Goal: Task Accomplishment & Management: Manage account settings

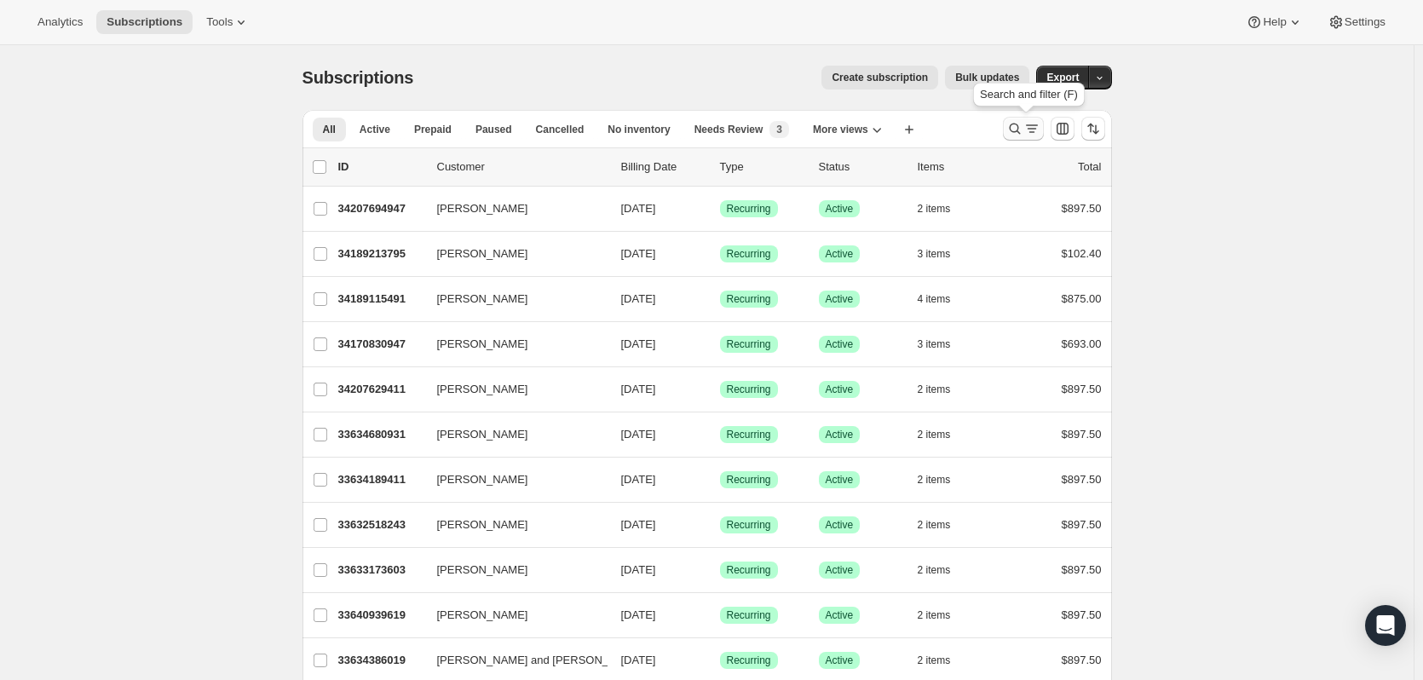
click at [1034, 126] on icon "Search and filter results" at bounding box center [1032, 128] width 17 height 17
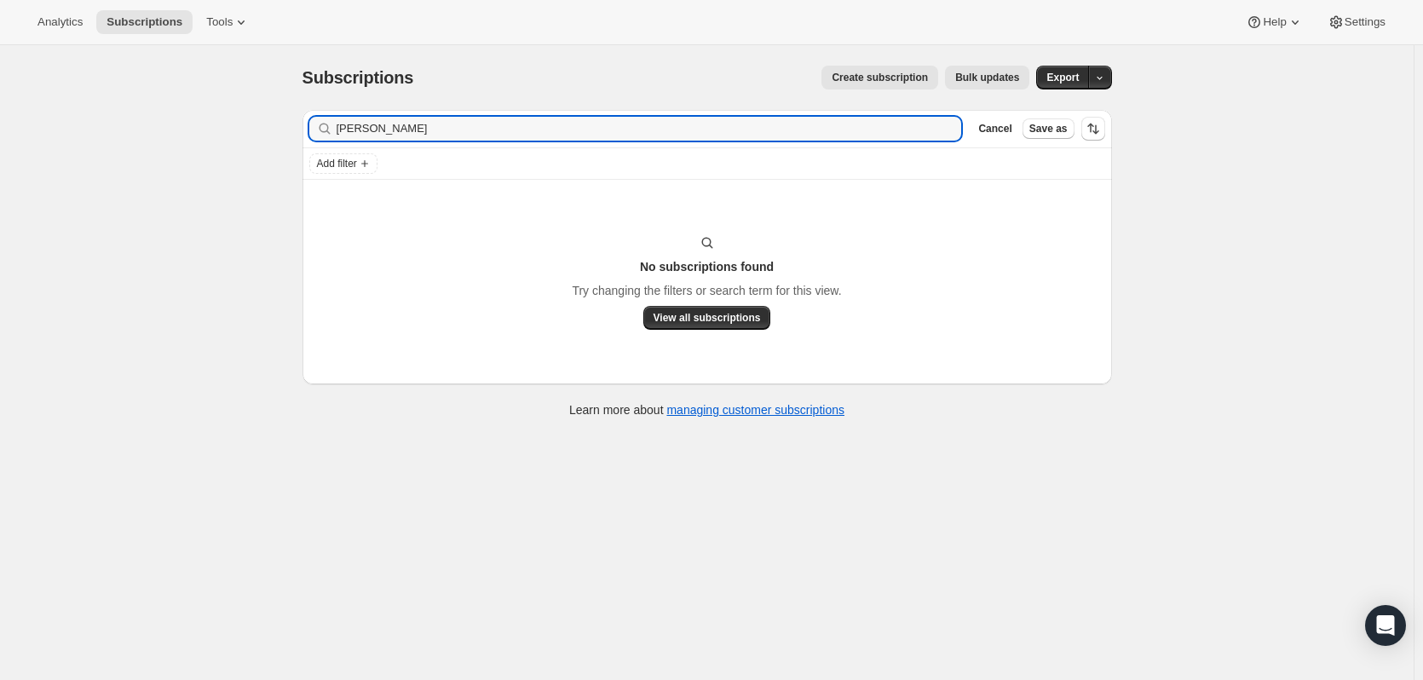
type input "[PERSON_NAME]"
click at [951, 126] on icon "button" at bounding box center [942, 128] width 17 height 17
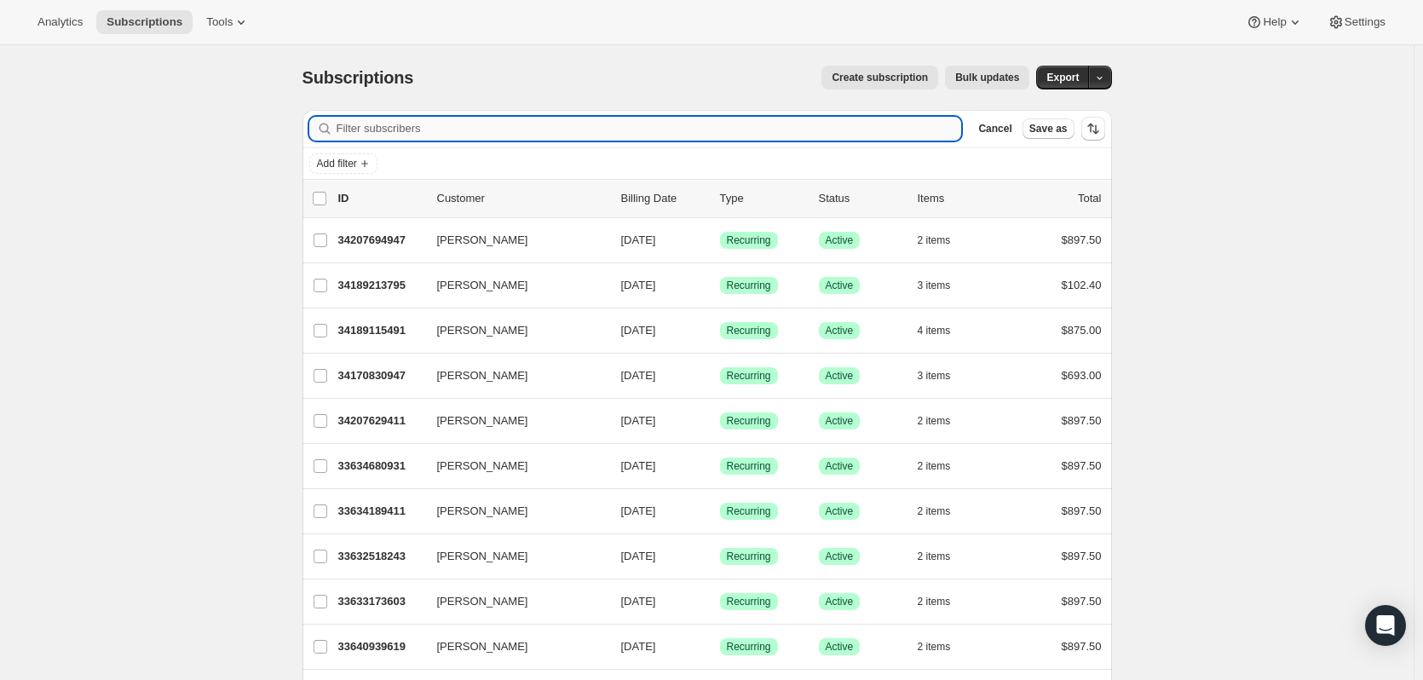
click at [476, 125] on input "Filter subscribers" at bounding box center [650, 129] width 626 height 24
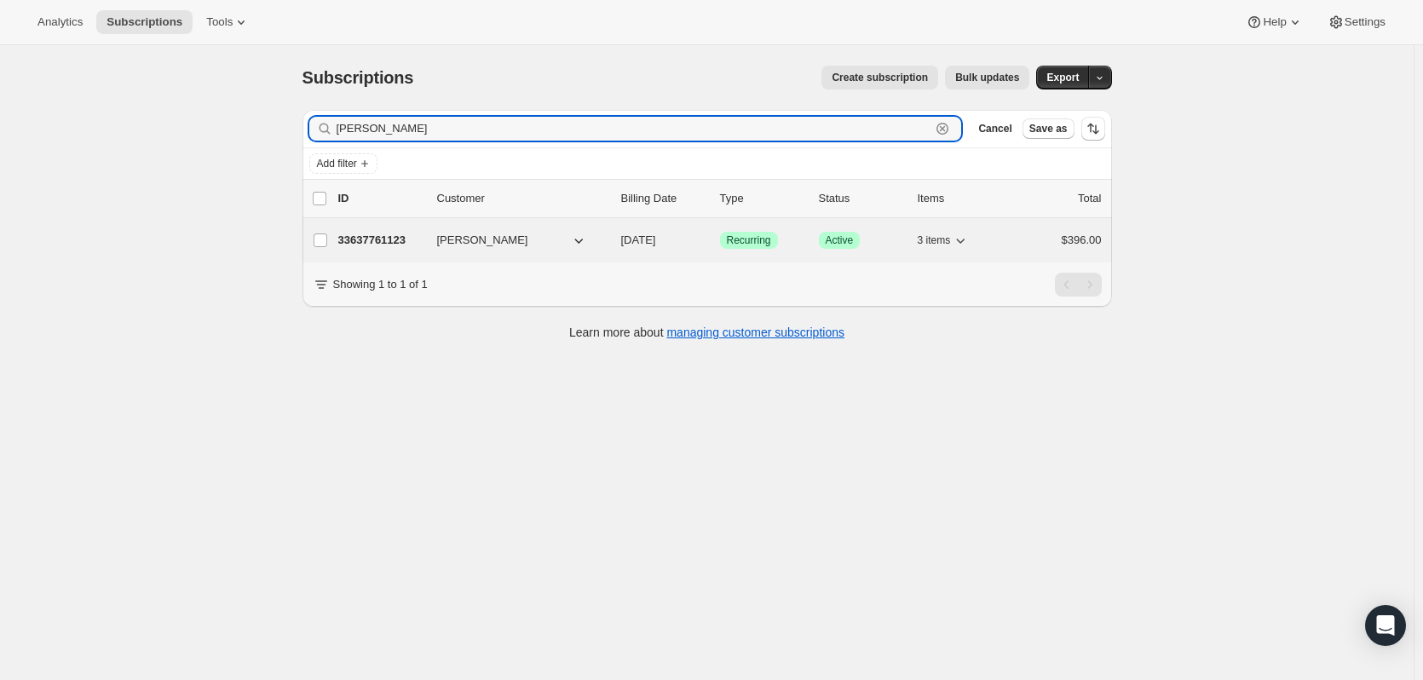
type input "[PERSON_NAME]"
click at [367, 234] on p "33637761123" at bounding box center [380, 240] width 85 height 17
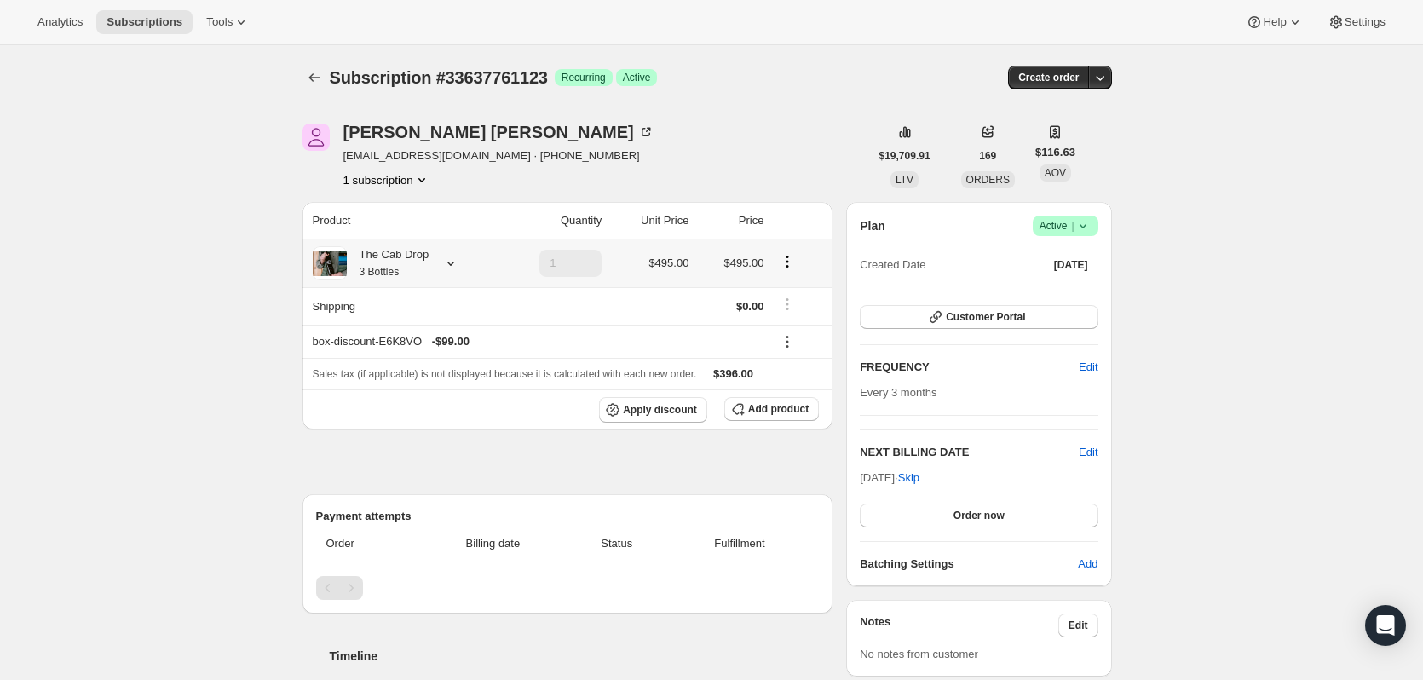
click at [455, 261] on icon at bounding box center [450, 263] width 17 height 17
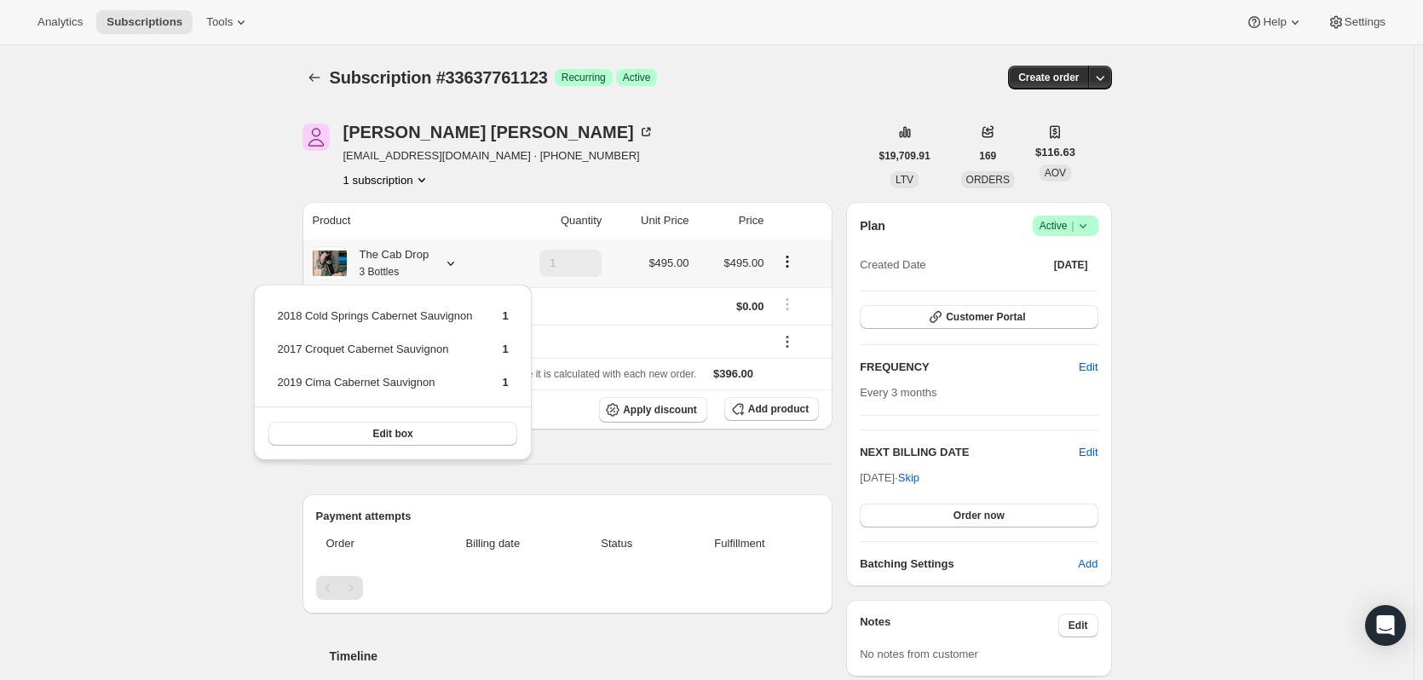
click at [455, 261] on icon at bounding box center [450, 263] width 17 height 17
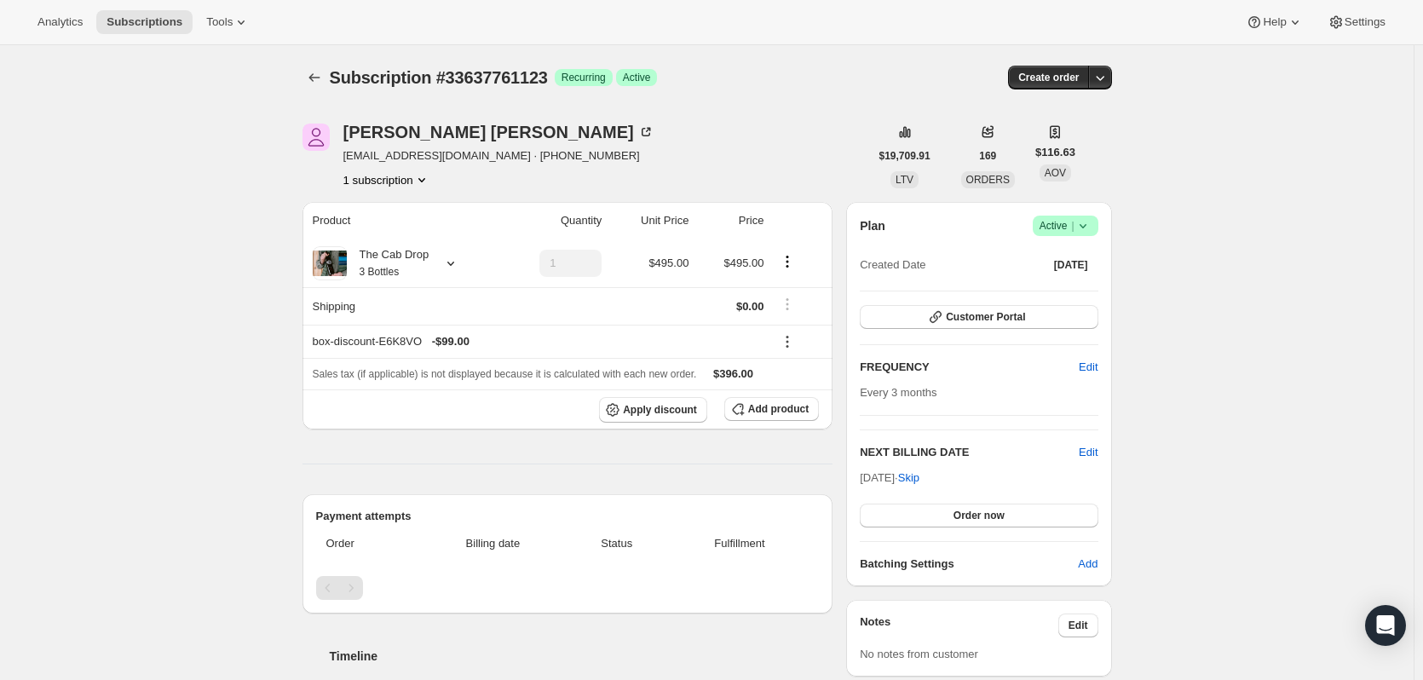
click at [418, 178] on icon "Product actions" at bounding box center [421, 179] width 17 height 17
click at [427, 177] on icon "Product actions" at bounding box center [421, 179] width 17 height 17
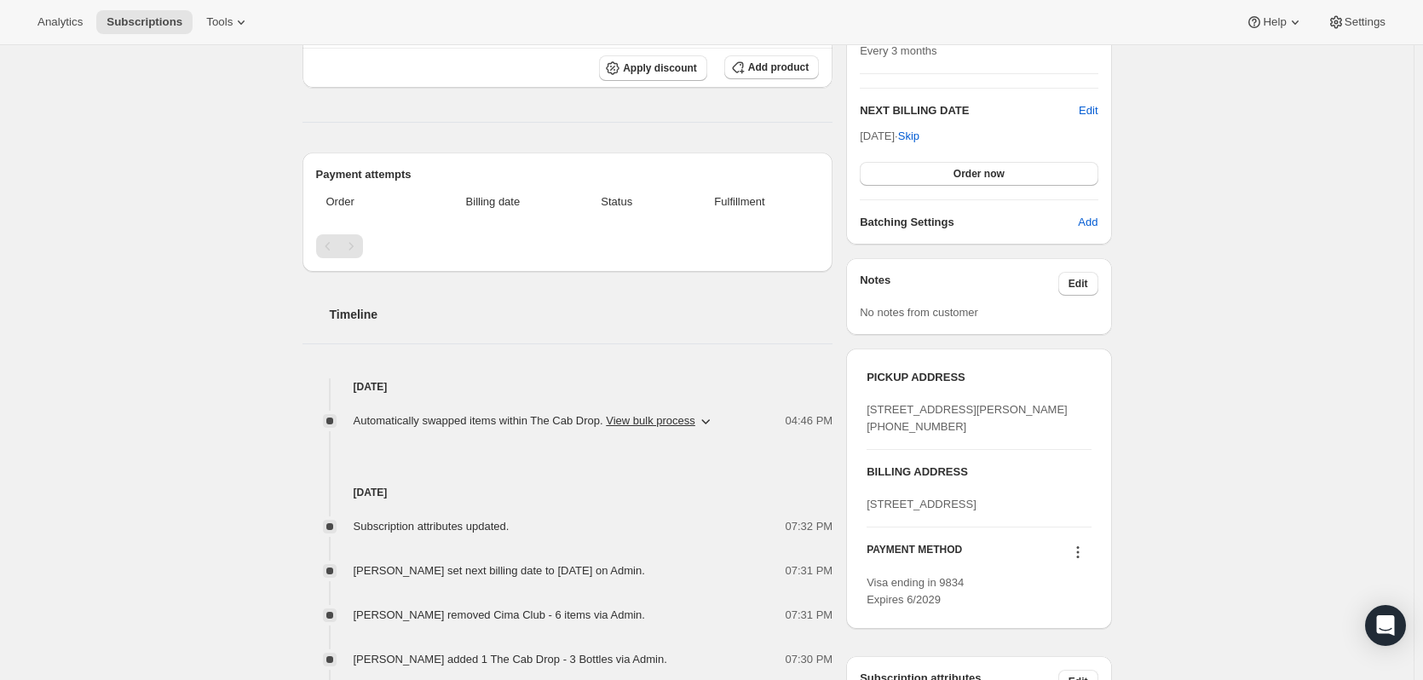
scroll to position [426, 0]
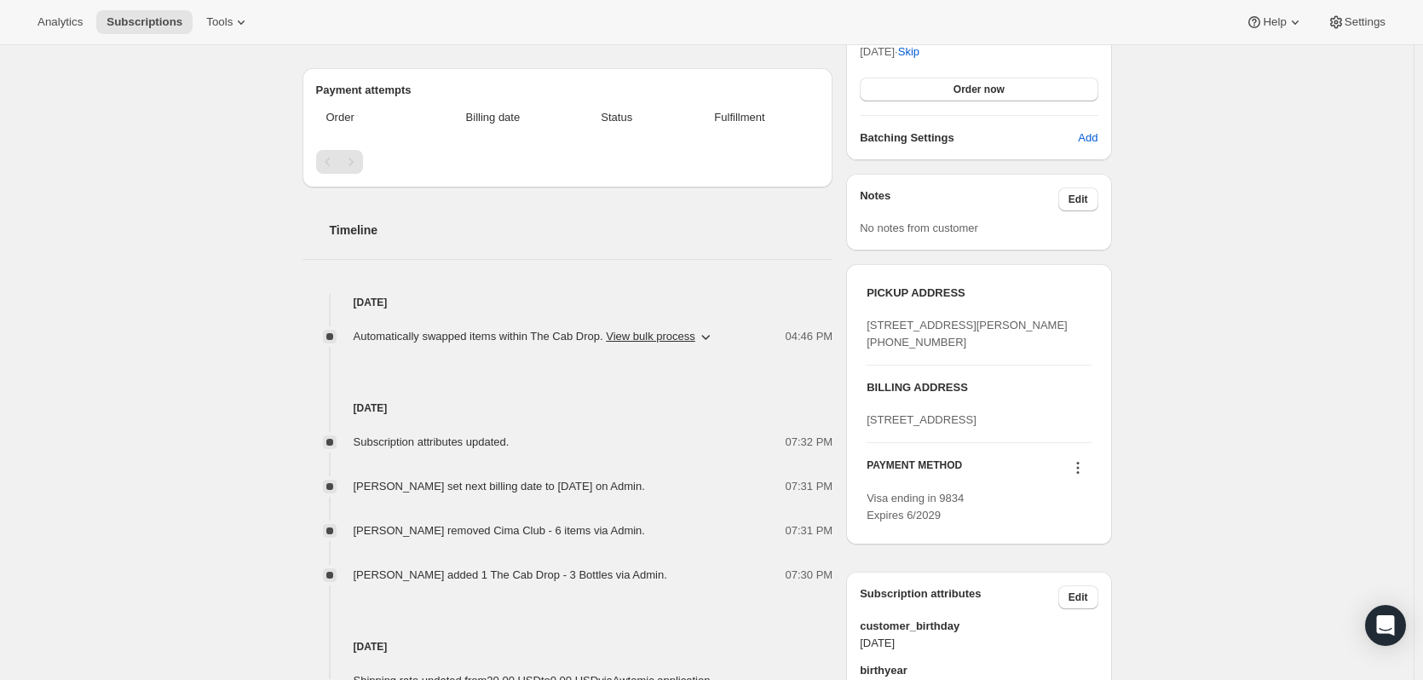
click at [910, 426] on span "[STREET_ADDRESS]" at bounding box center [922, 419] width 110 height 13
click at [909, 426] on span "[STREET_ADDRESS]" at bounding box center [922, 419] width 110 height 13
drag, startPoint x: 935, startPoint y: 500, endPoint x: 854, endPoint y: 459, distance: 90.7
click at [854, 459] on div "PICKUP ADDRESS [STREET_ADDRESS][PERSON_NAME] [PHONE_NUMBER] BILLING ADDRESS [ST…" at bounding box center [978, 404] width 265 height 280
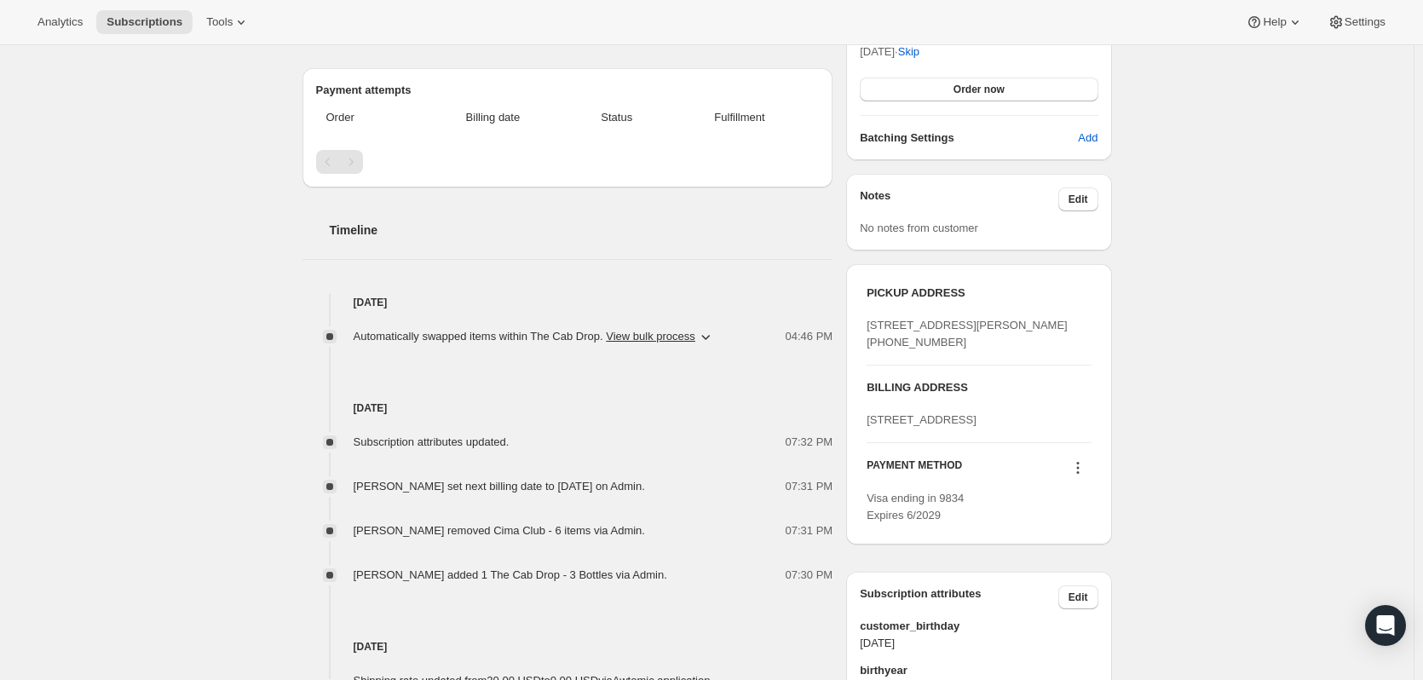
click at [968, 429] on div "[STREET_ADDRESS]" at bounding box center [979, 420] width 224 height 17
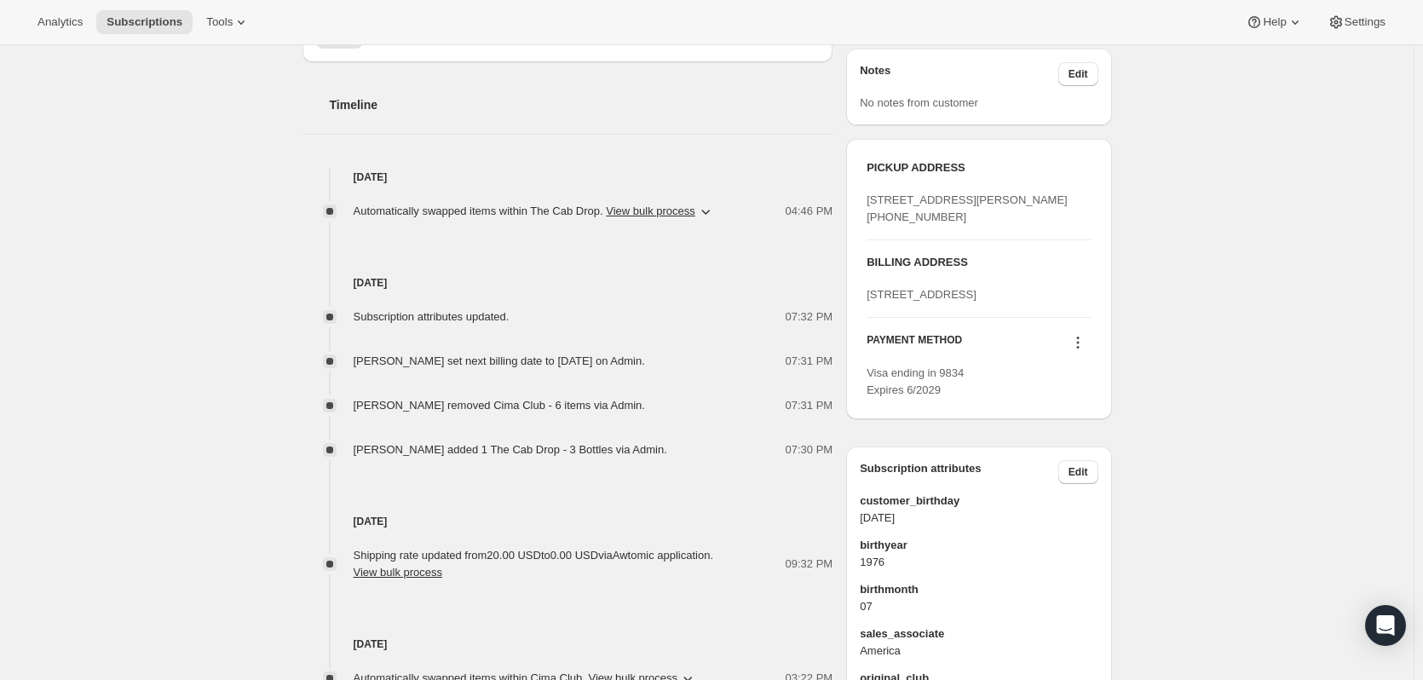
scroll to position [511, 0]
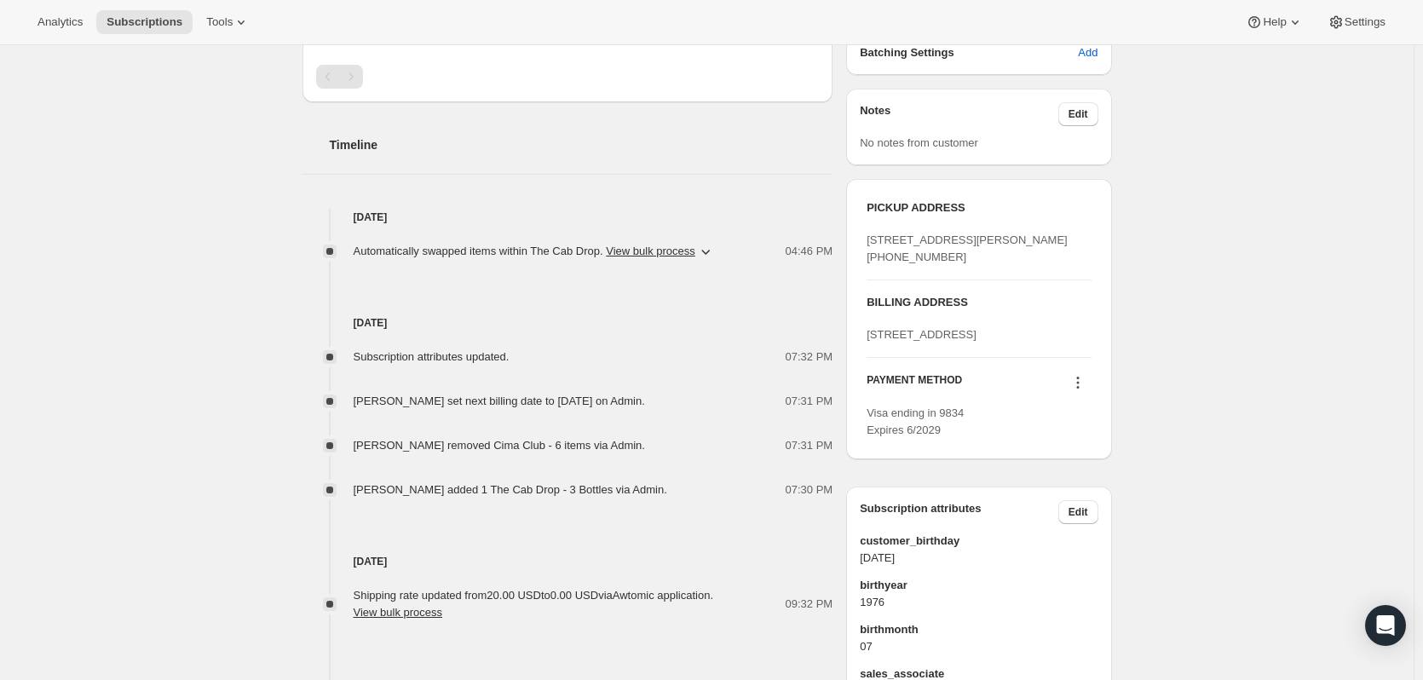
click at [706, 244] on icon "button" at bounding box center [705, 251] width 17 height 17
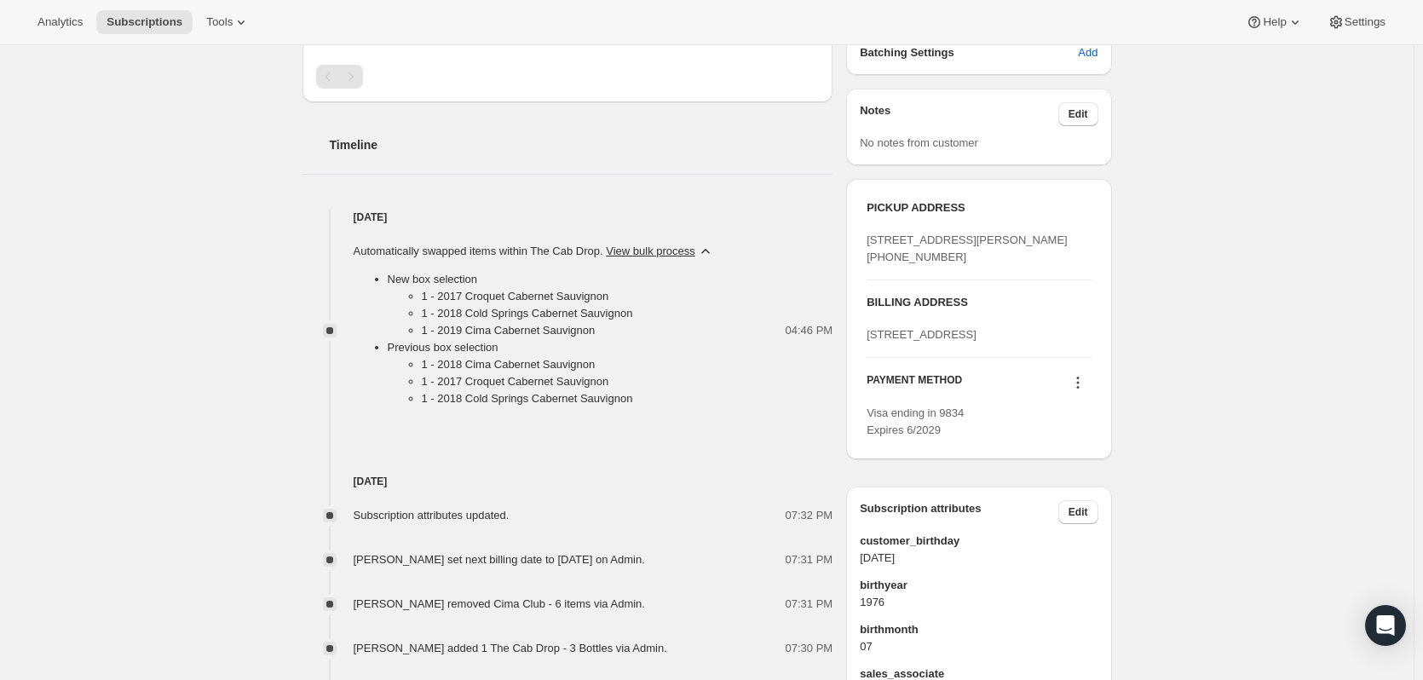
click at [707, 250] on icon "button" at bounding box center [705, 251] width 17 height 17
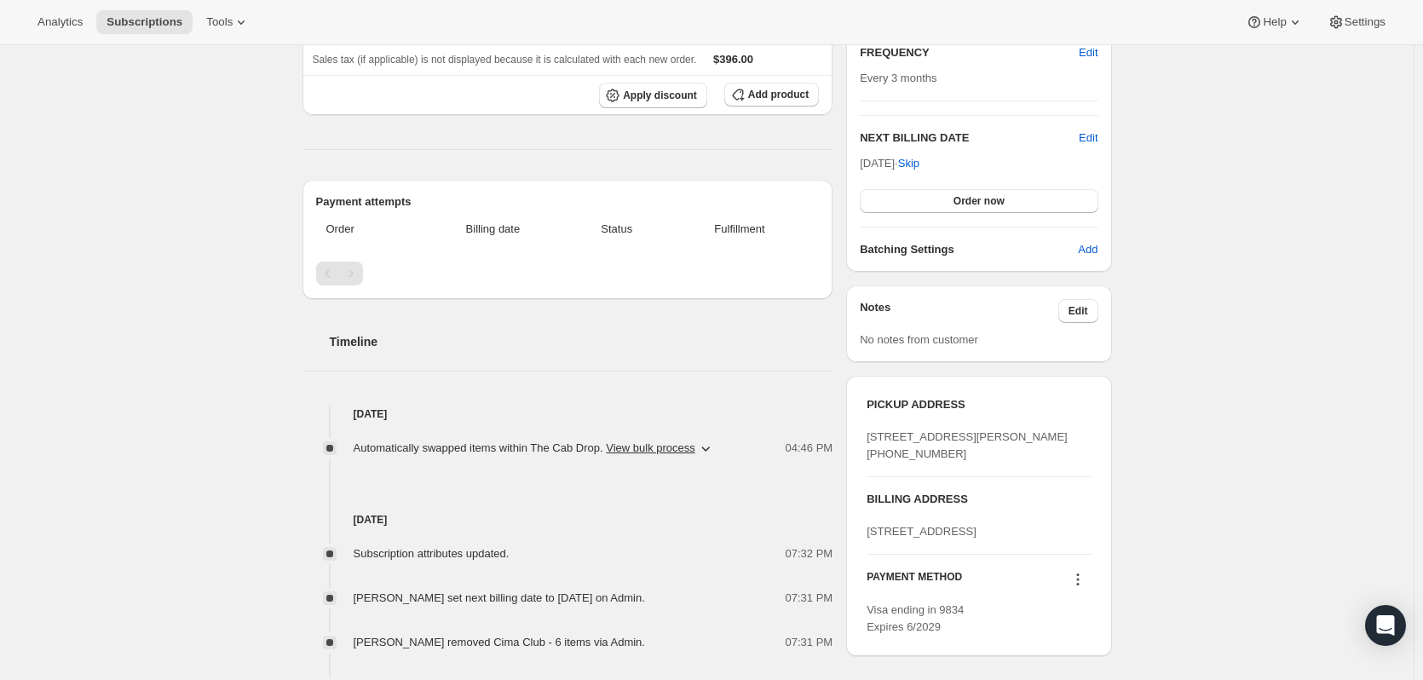
scroll to position [341, 0]
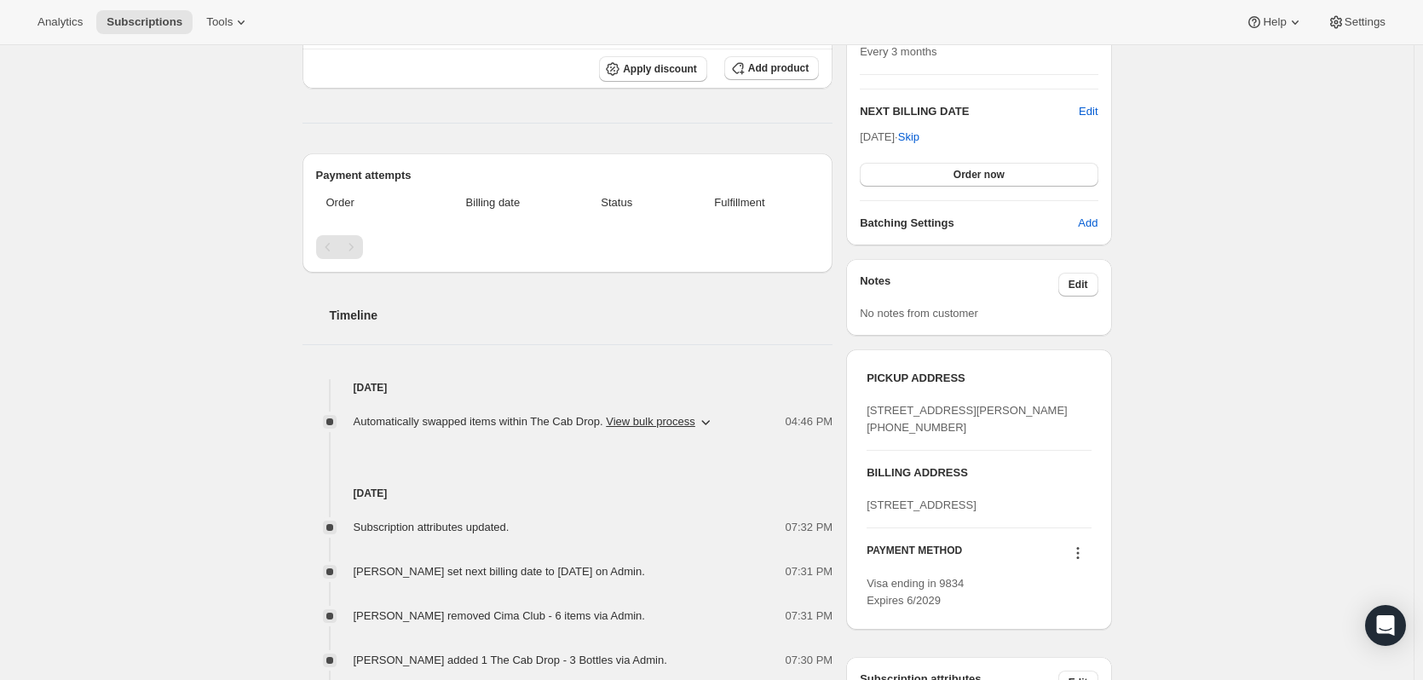
click at [895, 424] on span "[STREET_ADDRESS][PERSON_NAME] [PHONE_NUMBER]" at bounding box center [967, 419] width 201 height 30
click at [974, 450] on div "PICKUP ADDRESS [STREET_ADDRESS][PERSON_NAME] [PHONE_NUMBER]" at bounding box center [979, 410] width 224 height 80
drag, startPoint x: 954, startPoint y: 494, endPoint x: 831, endPoint y: 418, distance: 144.3
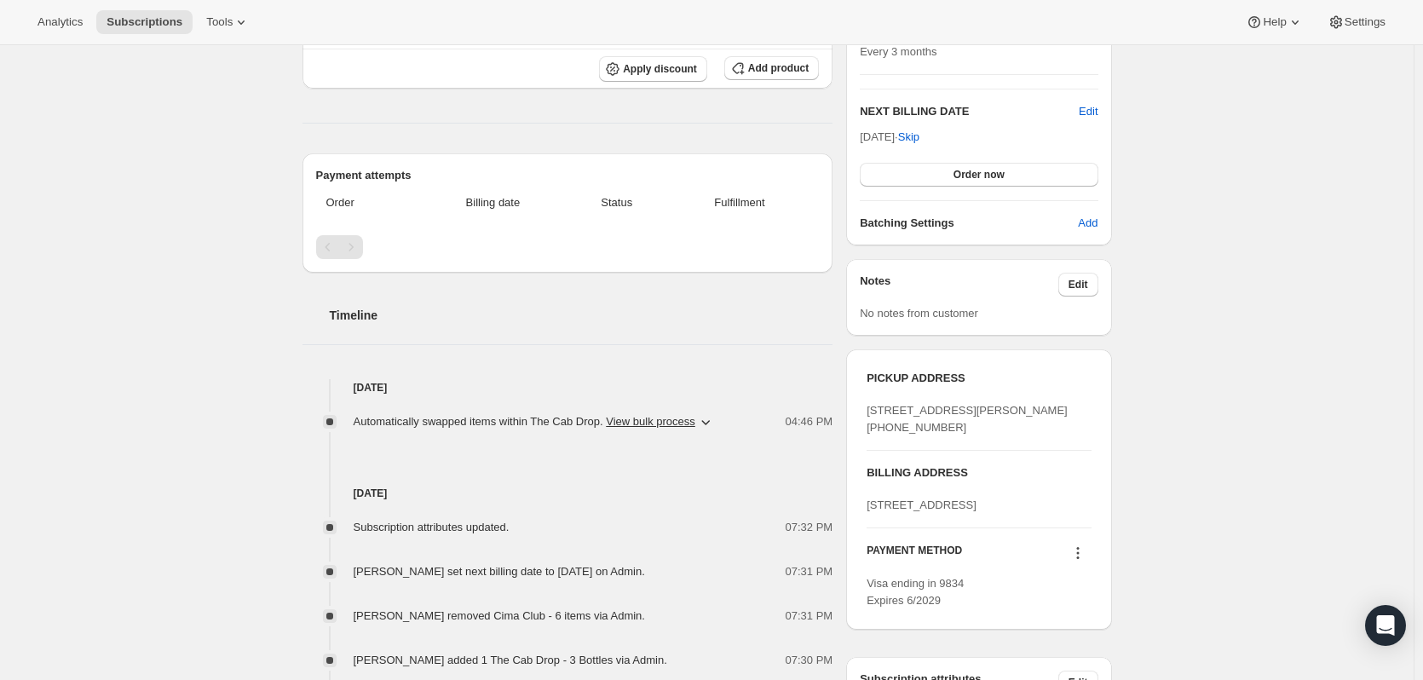
click at [831, 418] on div "[PERSON_NAME] [EMAIL_ADDRESS][DOMAIN_NAME] · [PHONE_NUMBER] 1 subscription $19,…" at bounding box center [700, 385] width 823 height 1261
click at [985, 436] on div "[STREET_ADDRESS][PERSON_NAME] [PHONE_NUMBER]" at bounding box center [979, 419] width 224 height 34
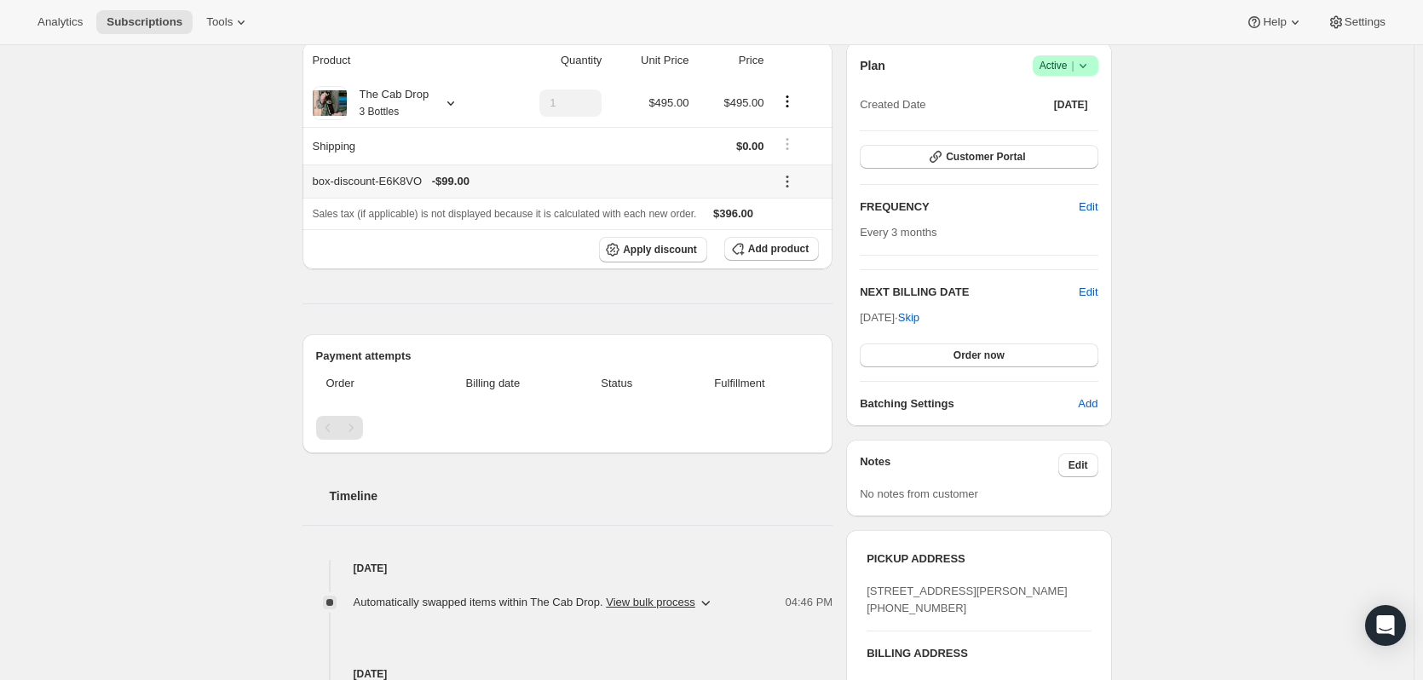
scroll to position [0, 0]
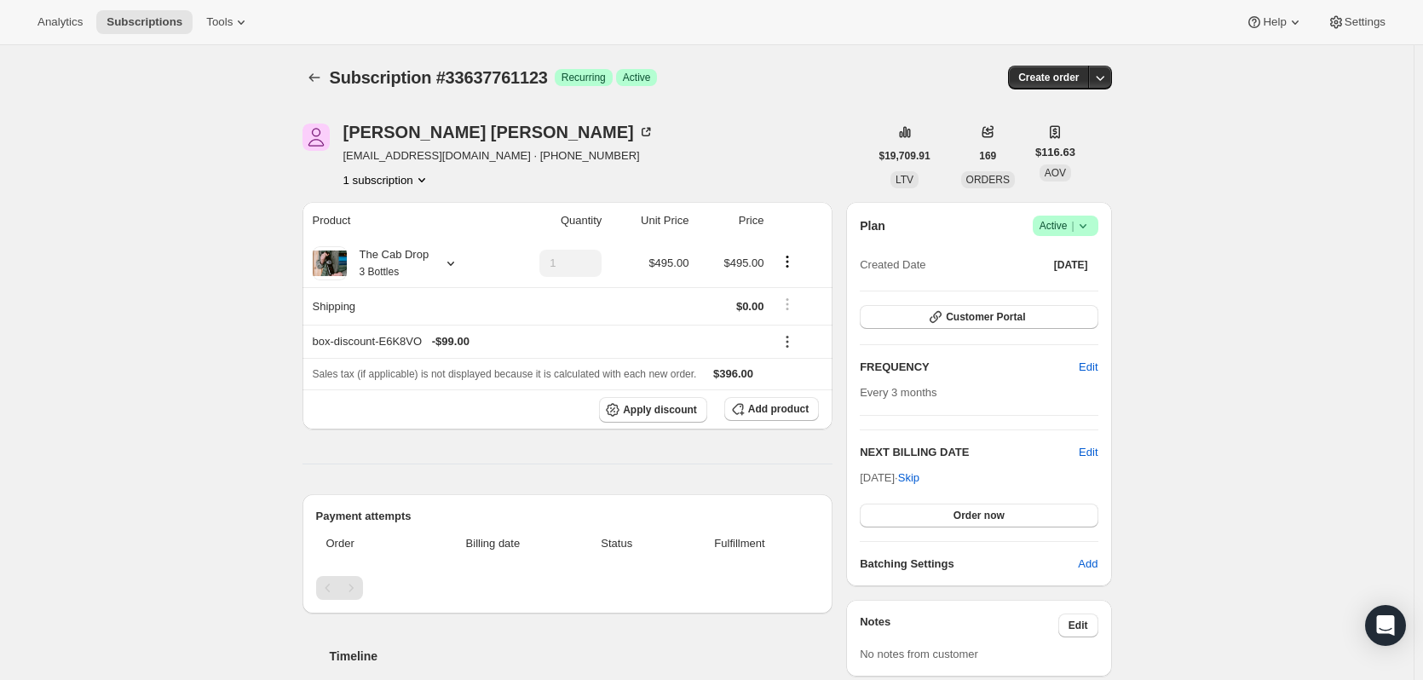
click at [447, 157] on span "[EMAIL_ADDRESS][DOMAIN_NAME] · [PHONE_NUMBER]" at bounding box center [498, 155] width 311 height 17
click at [476, 175] on div "1 subscription" at bounding box center [498, 179] width 311 height 17
click at [425, 182] on icon "Product actions" at bounding box center [421, 180] width 7 height 4
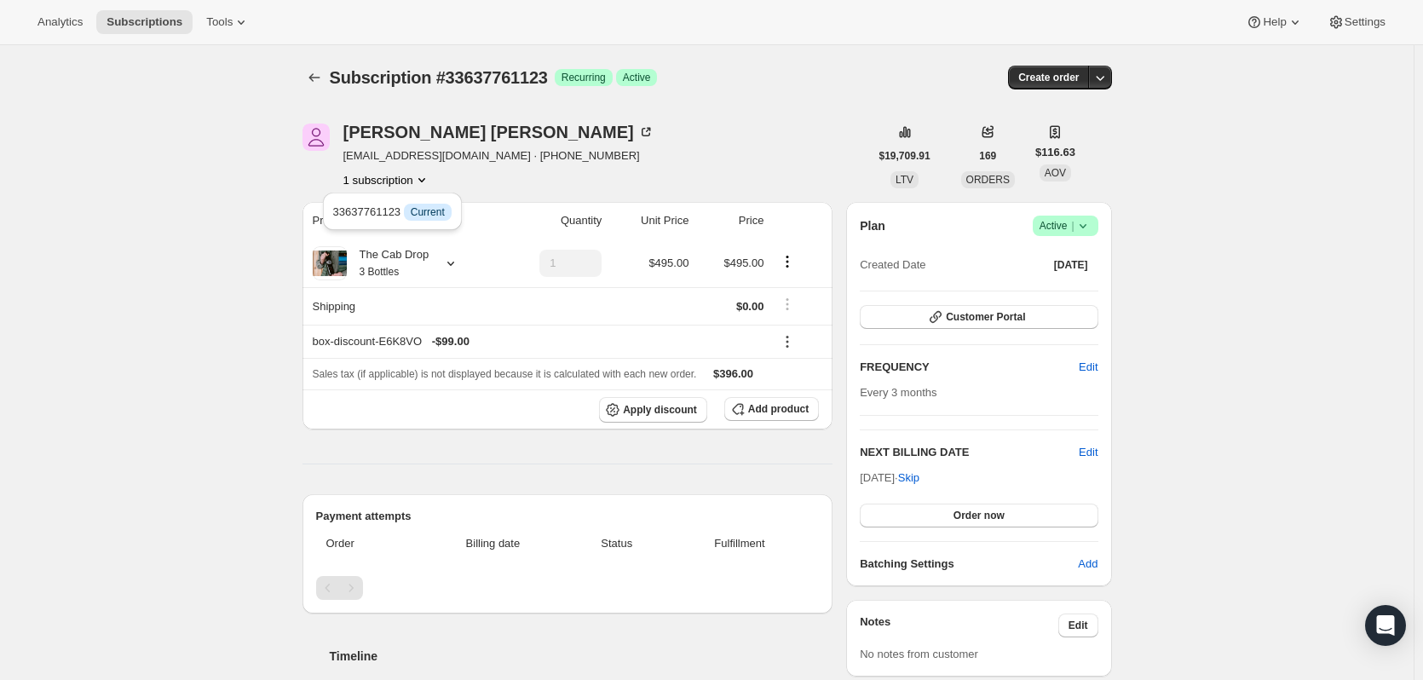
click at [425, 182] on icon "Product actions" at bounding box center [421, 180] width 7 height 4
click at [628, 149] on div "[PERSON_NAME] [EMAIL_ADDRESS][DOMAIN_NAME] · [PHONE_NUMBER] 1 subscription" at bounding box center [586, 156] width 567 height 65
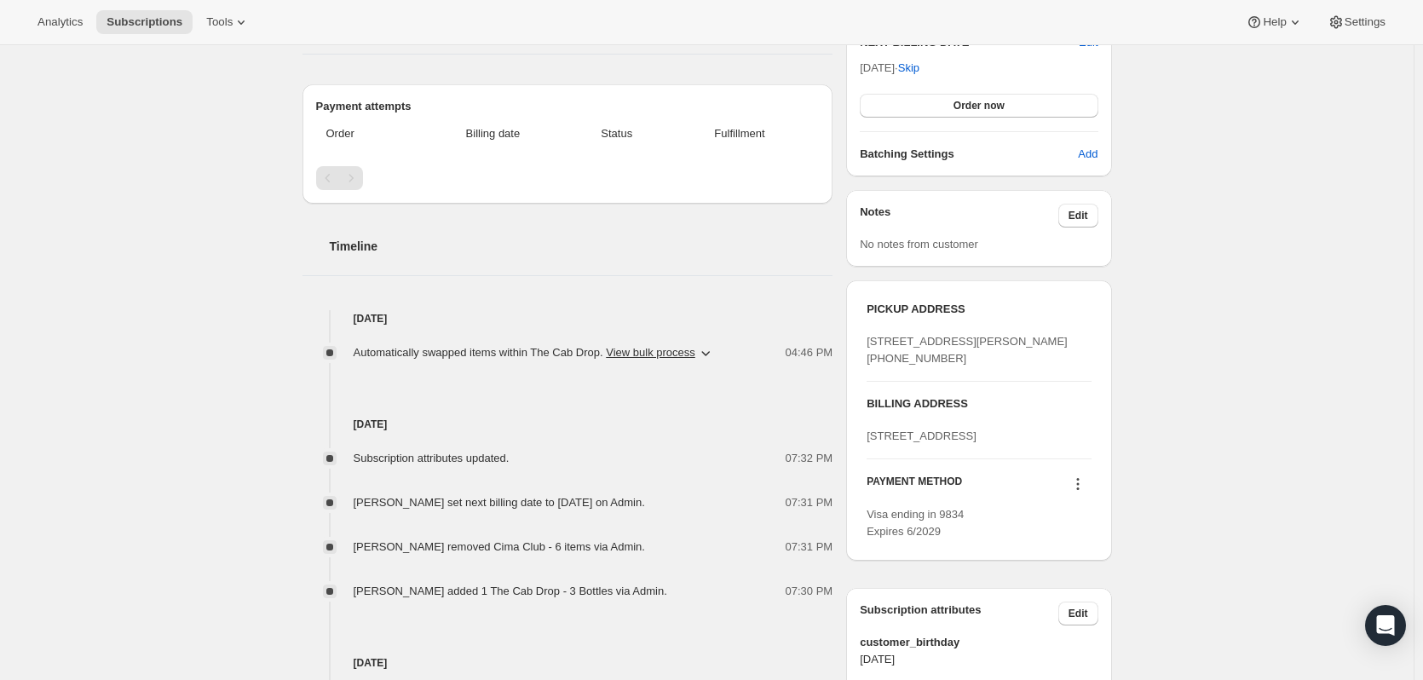
scroll to position [511, 0]
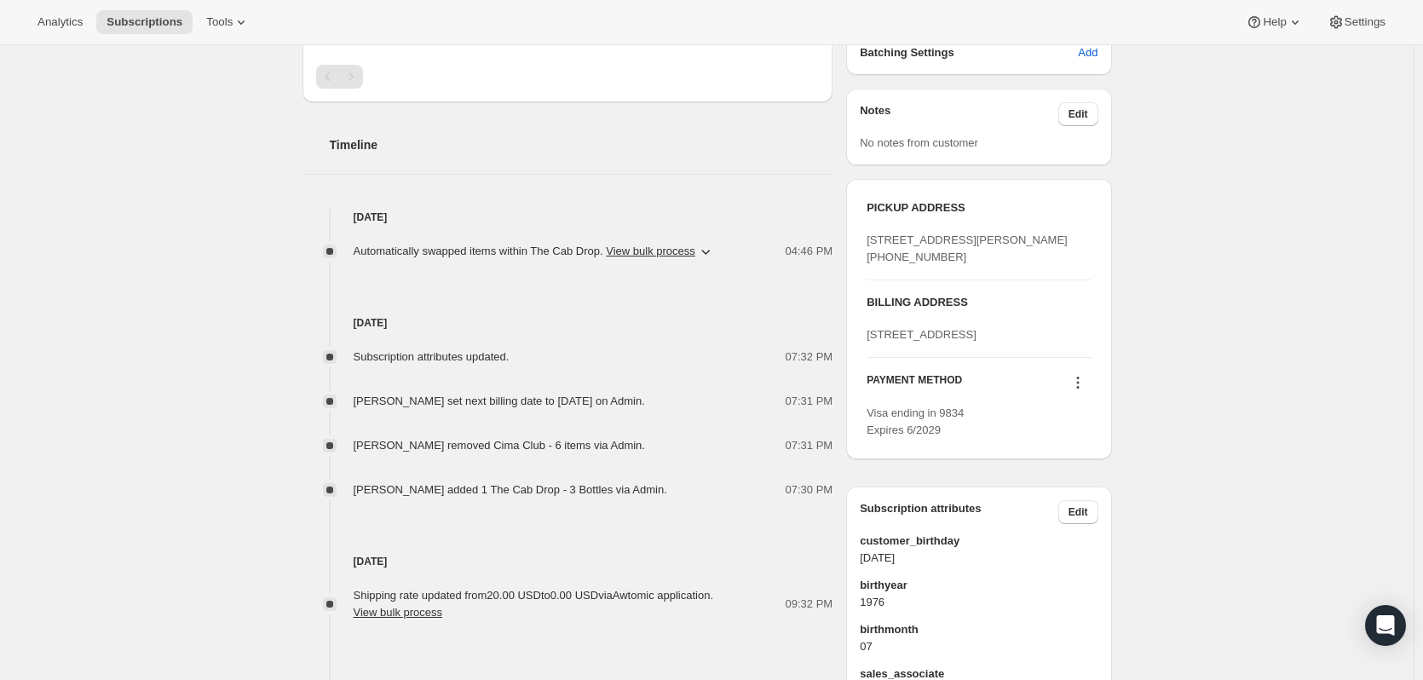
click at [1299, 436] on div "Subscription #33637761123. This page is ready Subscription #33637761123 Success…" at bounding box center [707, 216] width 1414 height 1364
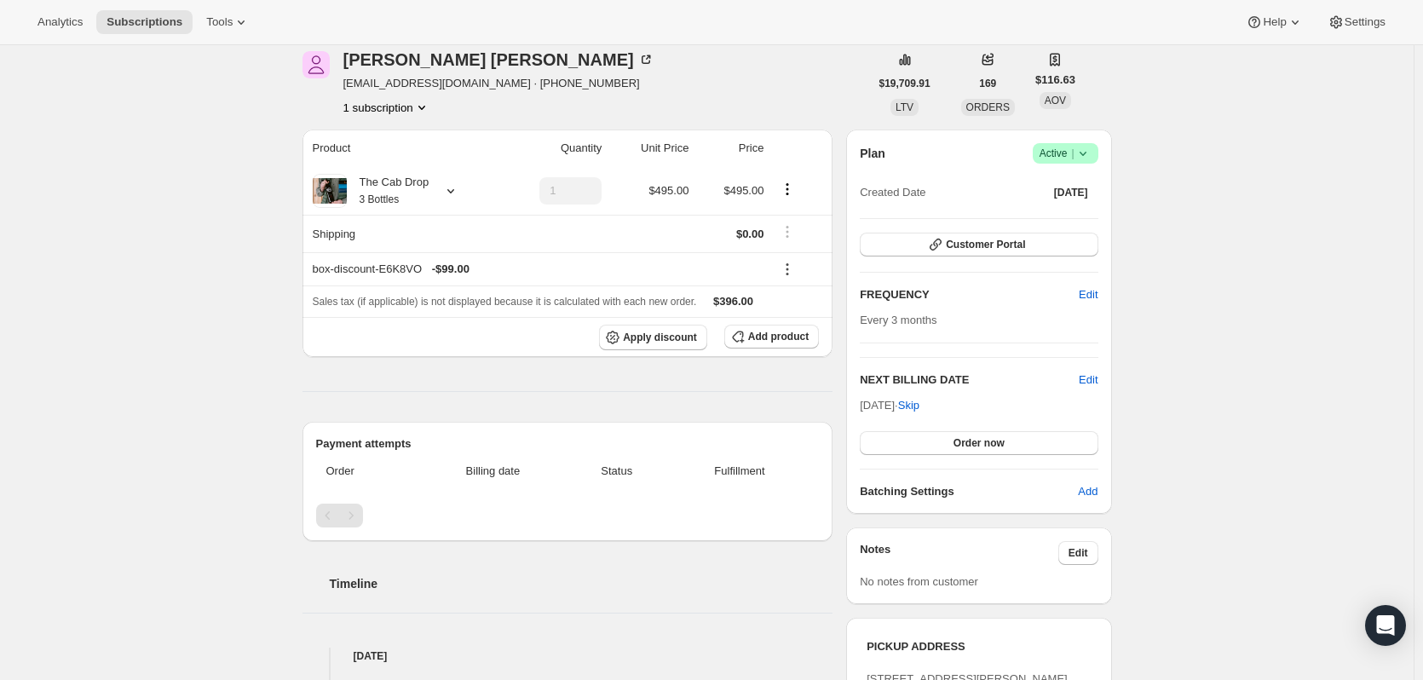
scroll to position [0, 0]
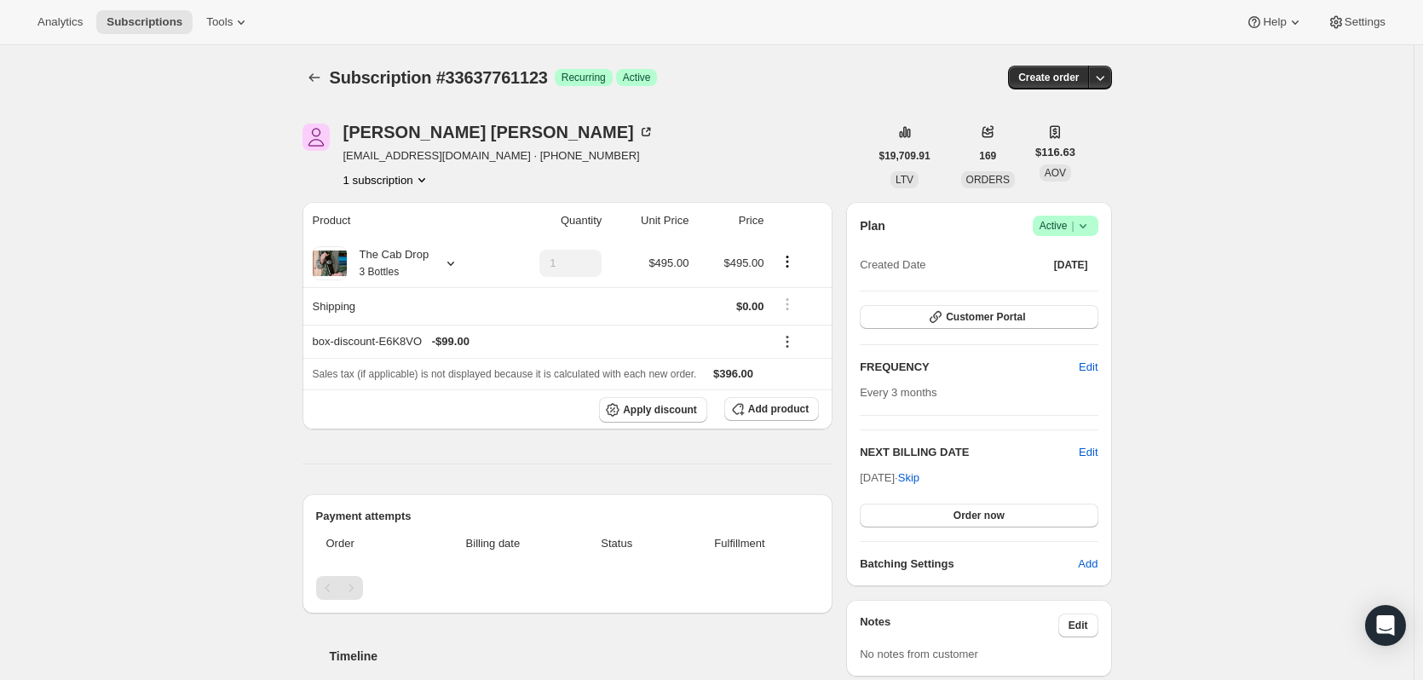
drag, startPoint x: 1185, startPoint y: 155, endPoint x: 841, endPoint y: 118, distance: 345.5
